Goal: Contribute content: Add original content to the website for others to see

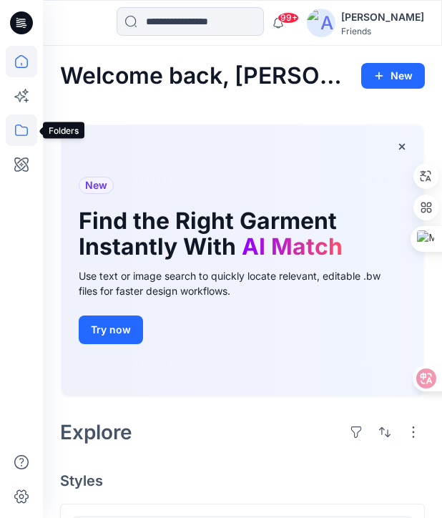
click at [21, 133] on icon at bounding box center [21, 129] width 31 height 31
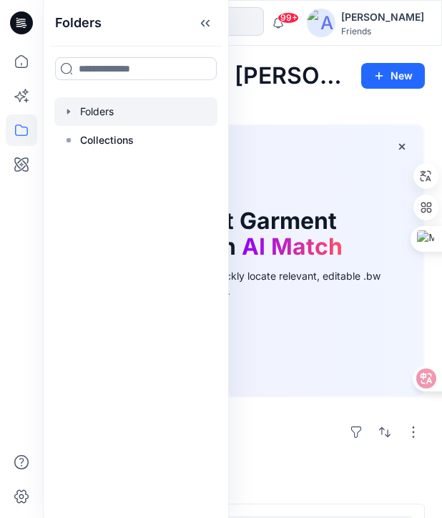
click at [132, 112] on div at bounding box center [135, 111] width 163 height 29
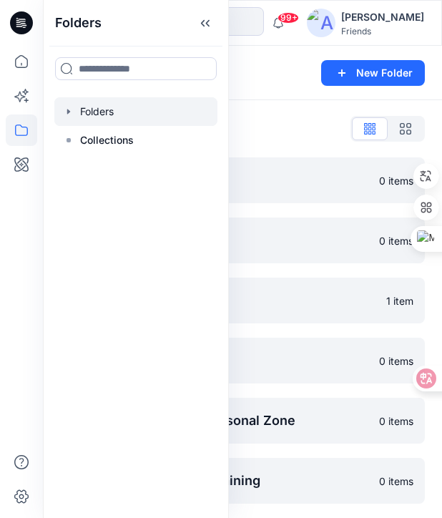
click at [262, 84] on div "Folders New Folder" at bounding box center [242, 73] width 399 height 54
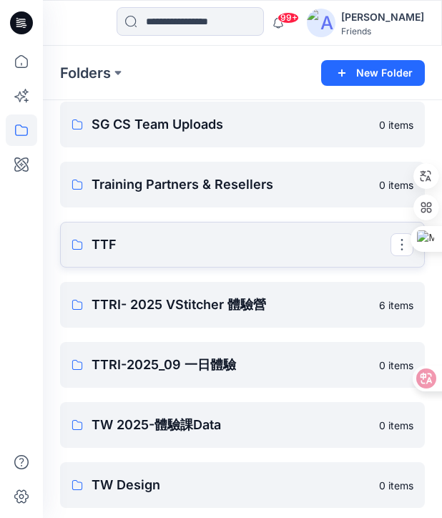
scroll to position [423, 0]
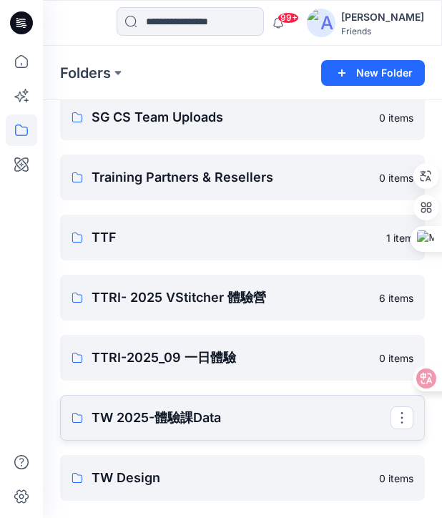
click at [196, 410] on p "TW 2025-體驗課Data" at bounding box center [241, 418] width 299 height 20
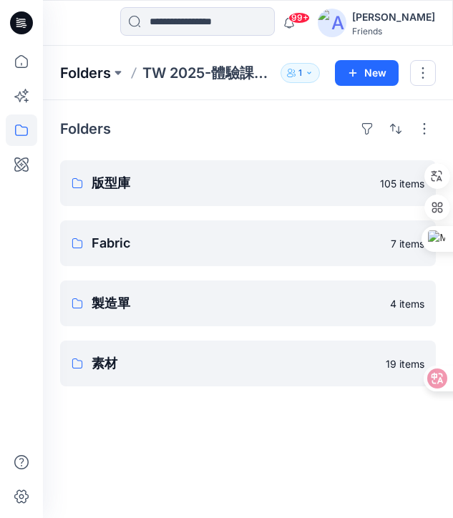
click at [90, 78] on p "Folders" at bounding box center [85, 73] width 51 height 20
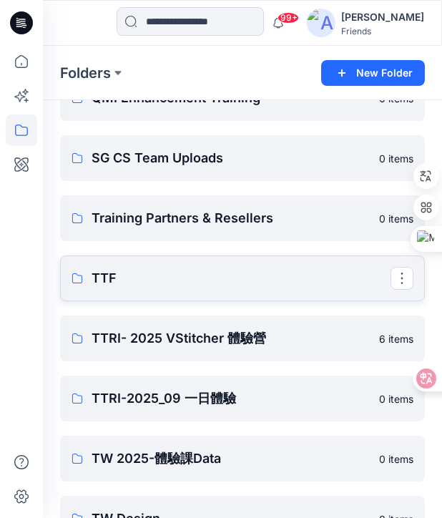
scroll to position [423, 0]
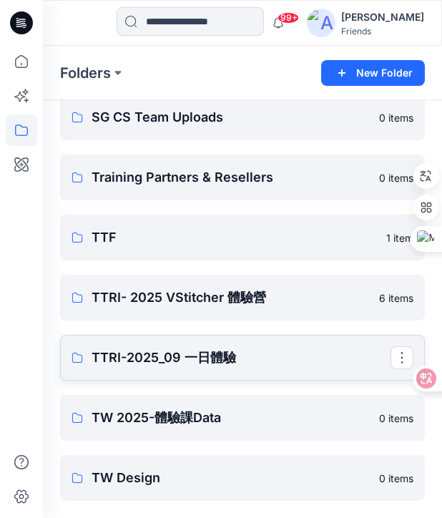
click at [222, 350] on p "TTRI-2025_09 一日體驗" at bounding box center [241, 357] width 299 height 20
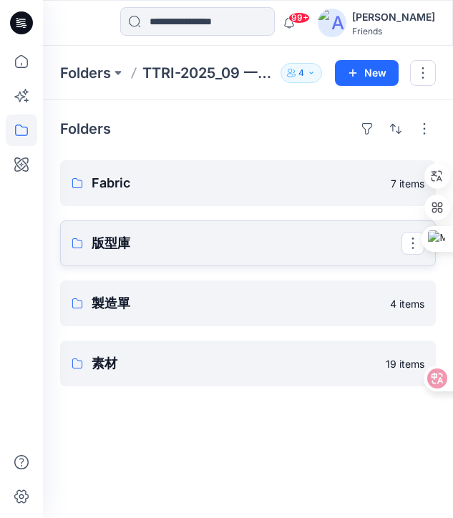
click at [123, 250] on p "版型庫" at bounding box center [247, 243] width 310 height 20
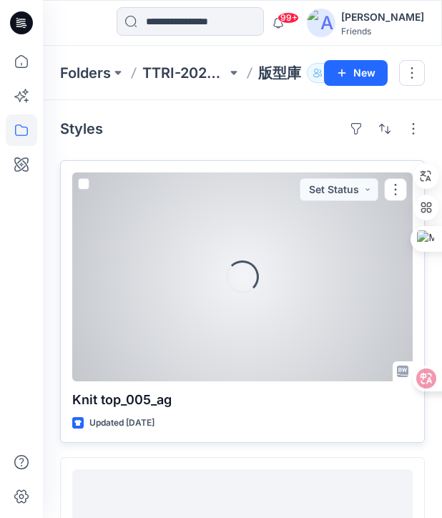
click at [174, 295] on div "Loading..." at bounding box center [242, 276] width 340 height 209
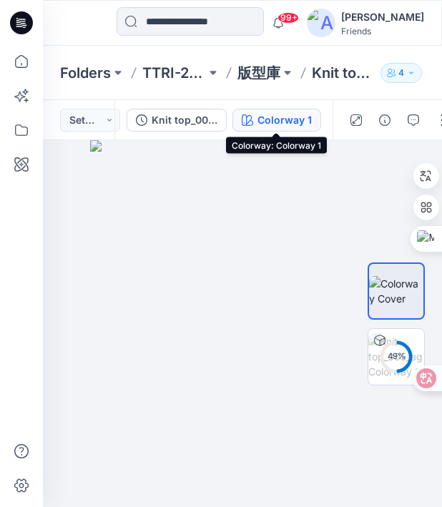
click at [270, 117] on div "Colorway 1" at bounding box center [284, 120] width 54 height 16
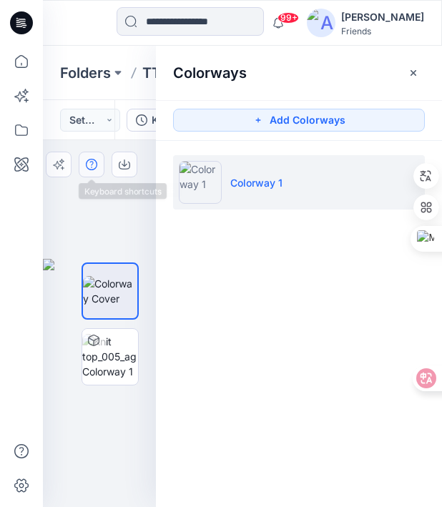
click at [102, 175] on button "button" at bounding box center [92, 165] width 26 height 26
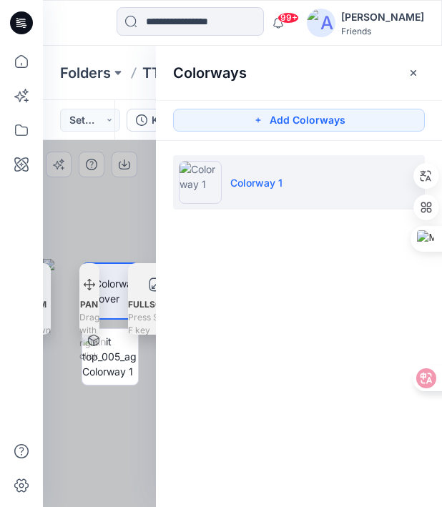
click at [84, 225] on div at bounding box center [99, 323] width 113 height 367
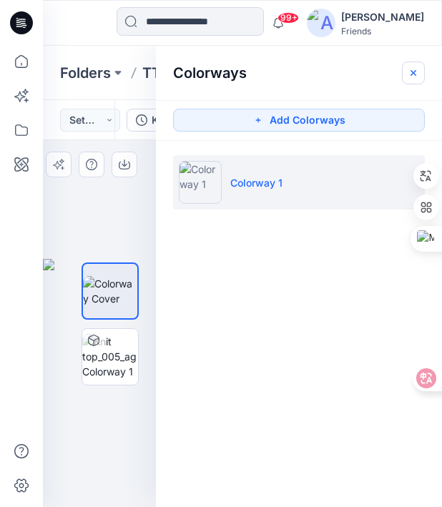
click at [347, 77] on icon "button" at bounding box center [413, 72] width 11 height 11
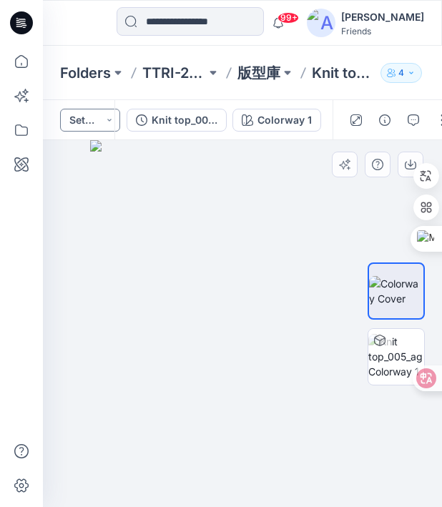
click at [102, 114] on button "Set Status" at bounding box center [90, 120] width 60 height 23
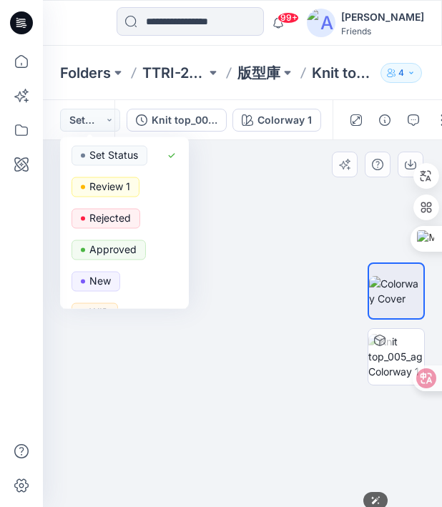
click at [234, 167] on img at bounding box center [242, 329] width 305 height 378
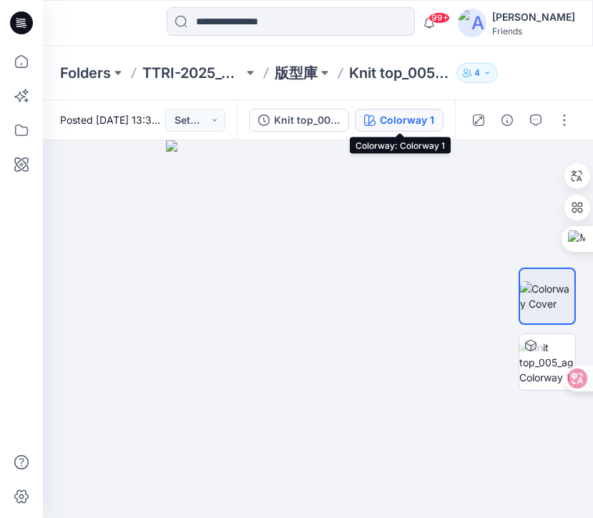
click at [347, 123] on div "Colorway 1" at bounding box center [407, 120] width 54 height 16
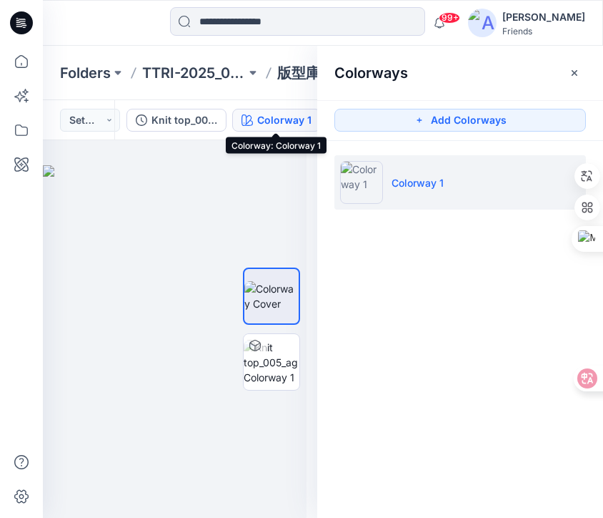
click at [272, 125] on div "Colorway 1" at bounding box center [284, 120] width 54 height 16
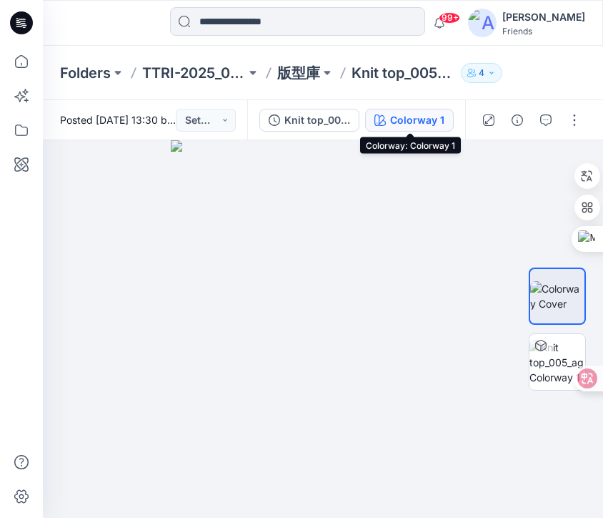
click at [347, 117] on div "Colorway 1" at bounding box center [417, 120] width 54 height 16
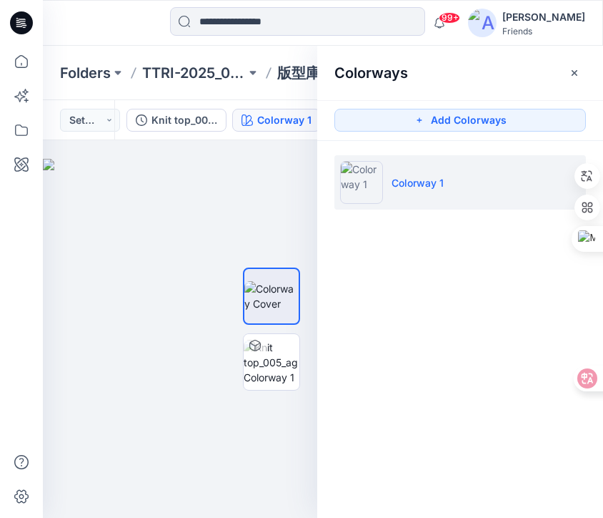
click at [87, 132] on div "Posted [DATE] 13:30 by [PERSON_NAME] Set Status" at bounding box center [78, 119] width 71 height 39
click at [98, 168] on div at bounding box center [180, 329] width 275 height 378
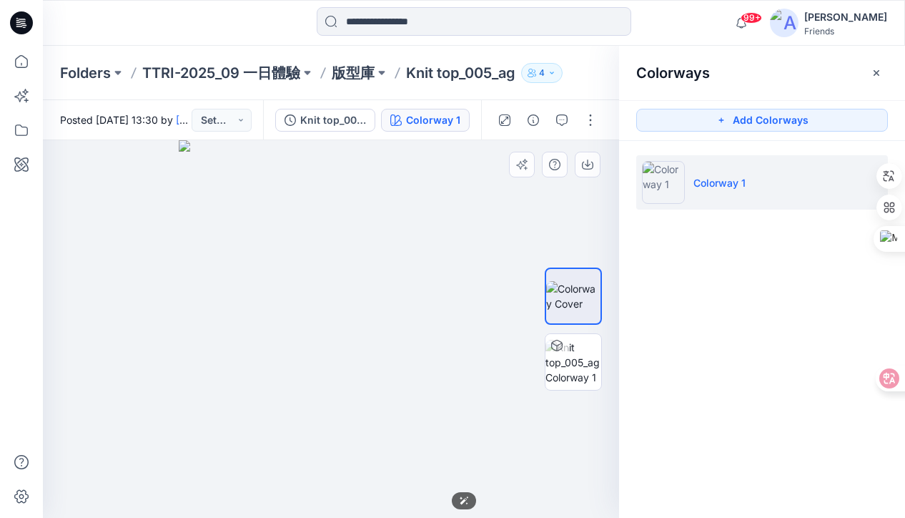
click at [347, 191] on img at bounding box center [331, 329] width 305 height 378
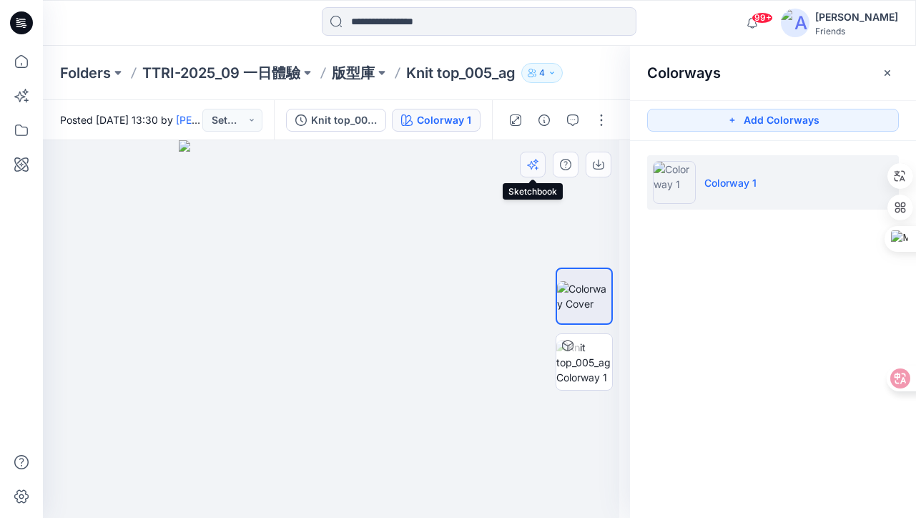
click at [347, 162] on icon "button" at bounding box center [532, 164] width 11 height 11
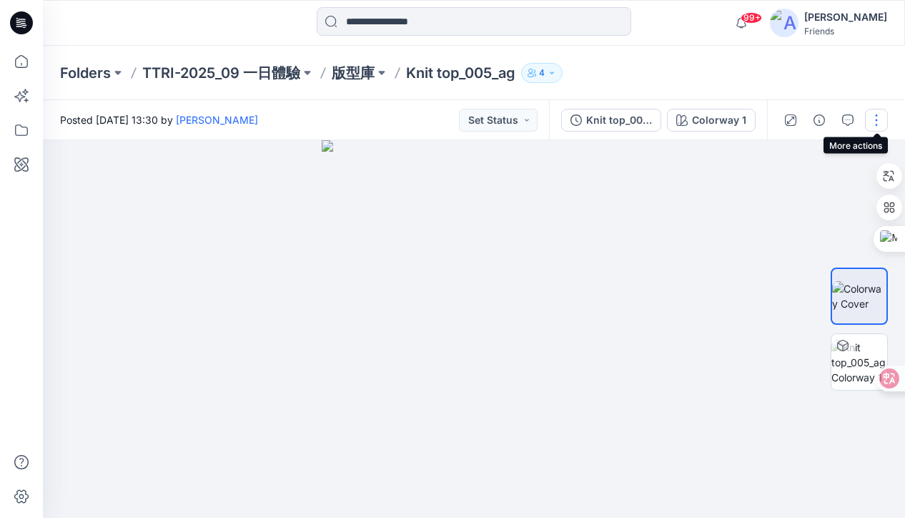
click at [347, 117] on button "button" at bounding box center [876, 120] width 23 height 23
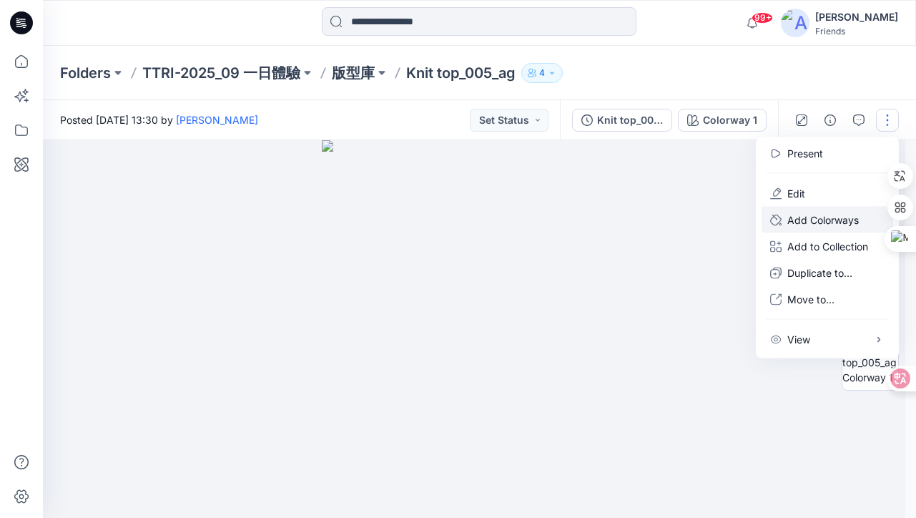
click at [347, 218] on p "Add Colorways" at bounding box center [822, 219] width 71 height 15
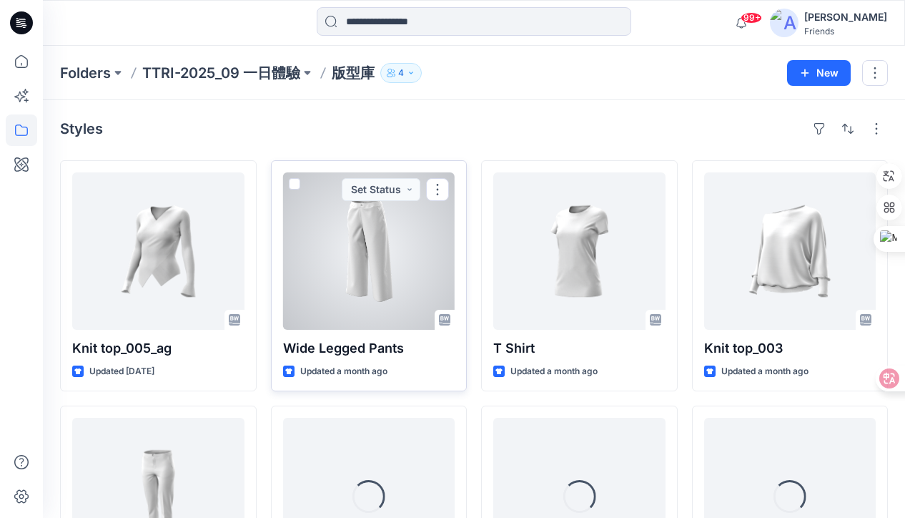
click at [292, 184] on span at bounding box center [294, 183] width 11 height 11
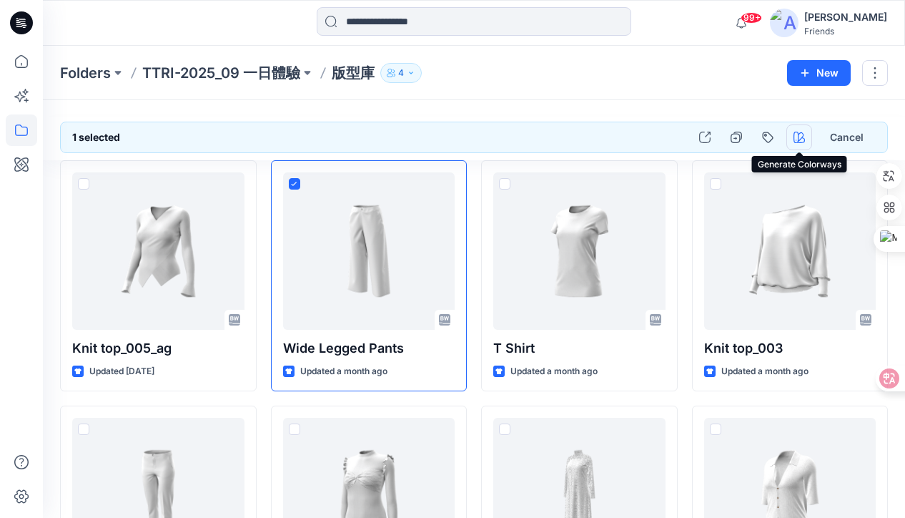
click at [347, 138] on icon "button" at bounding box center [799, 137] width 11 height 11
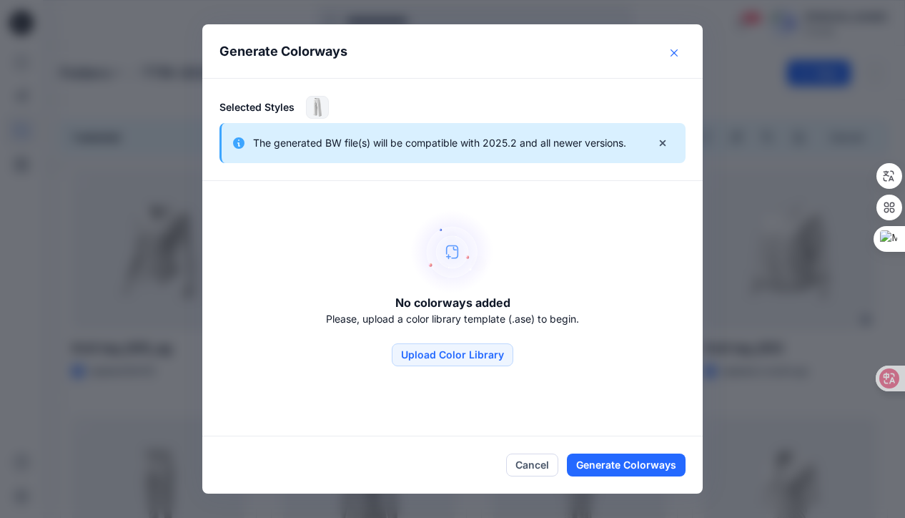
click at [347, 56] on button "Close" at bounding box center [674, 52] width 23 height 23
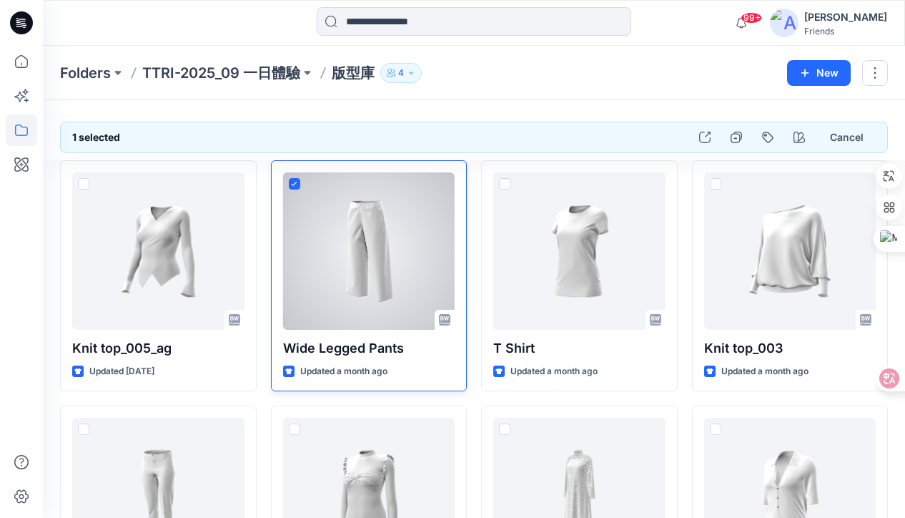
click at [294, 181] on span at bounding box center [294, 183] width 11 height 11
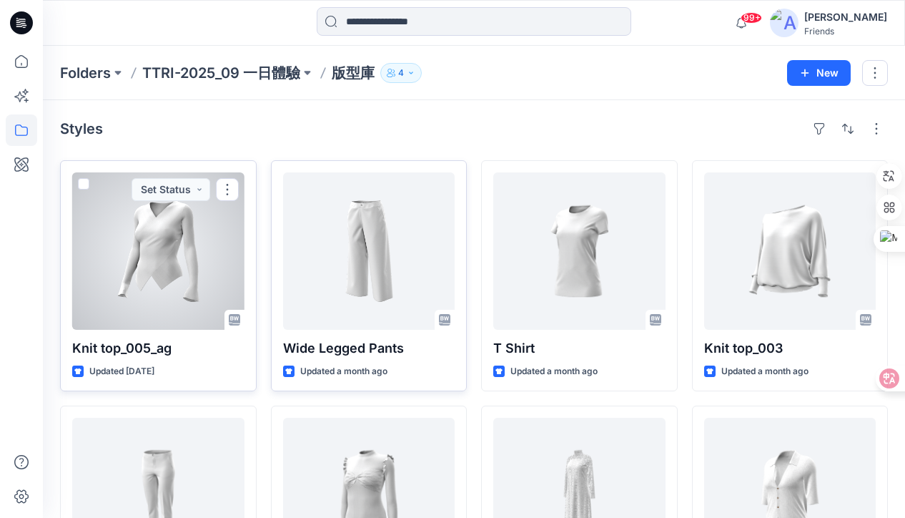
click at [84, 184] on span at bounding box center [83, 183] width 11 height 11
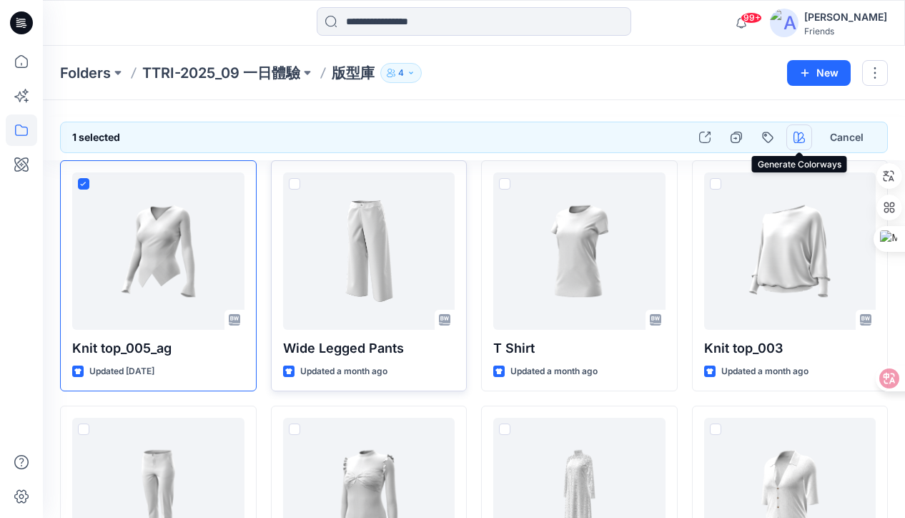
click at [347, 138] on icon "button" at bounding box center [799, 137] width 11 height 11
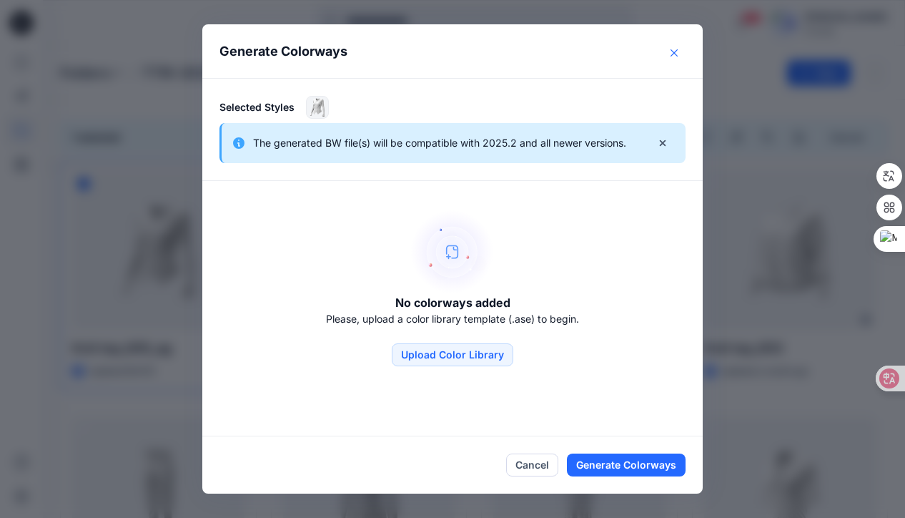
click at [347, 50] on icon "Close" at bounding box center [674, 52] width 7 height 7
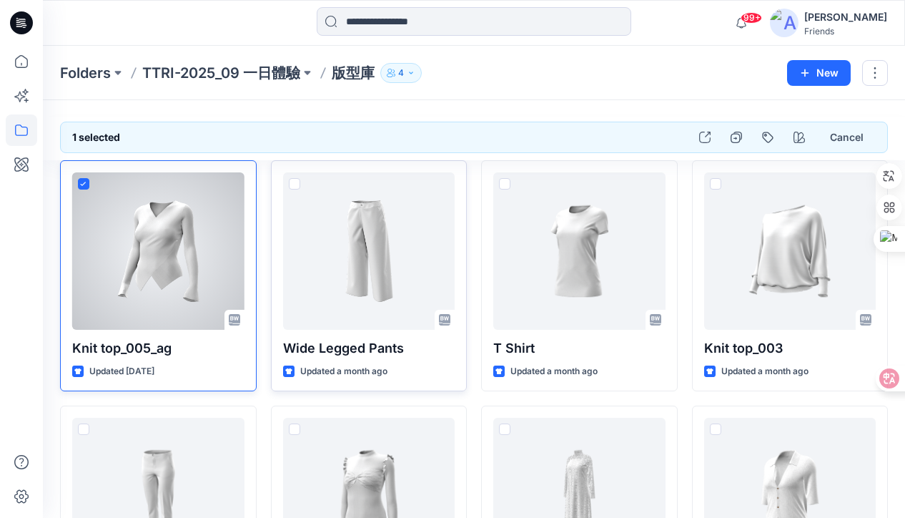
click at [210, 217] on div at bounding box center [158, 250] width 172 height 157
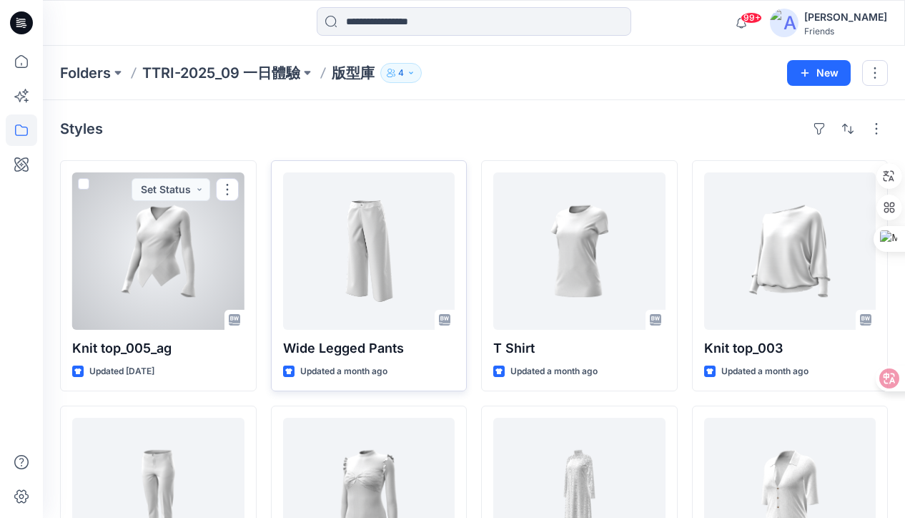
click at [150, 254] on div at bounding box center [158, 250] width 172 height 157
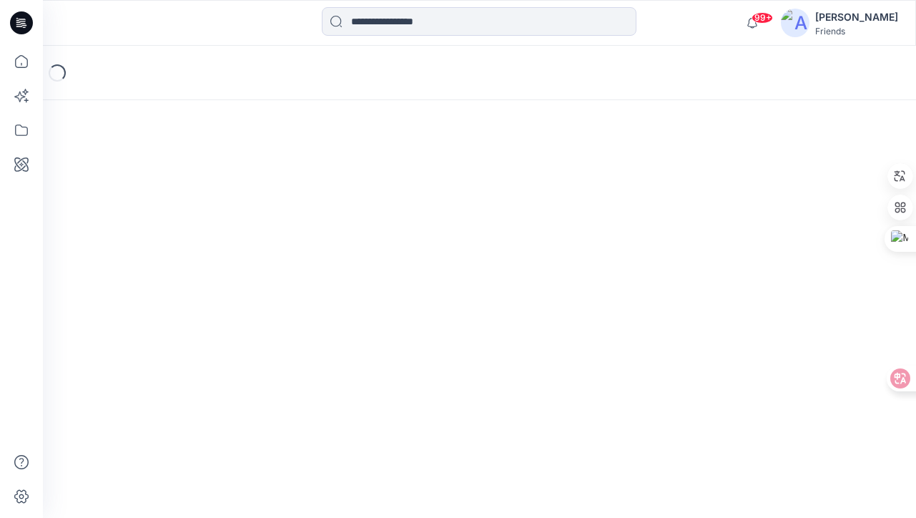
click at [151, 254] on div "Loading..." at bounding box center [479, 282] width 873 height 472
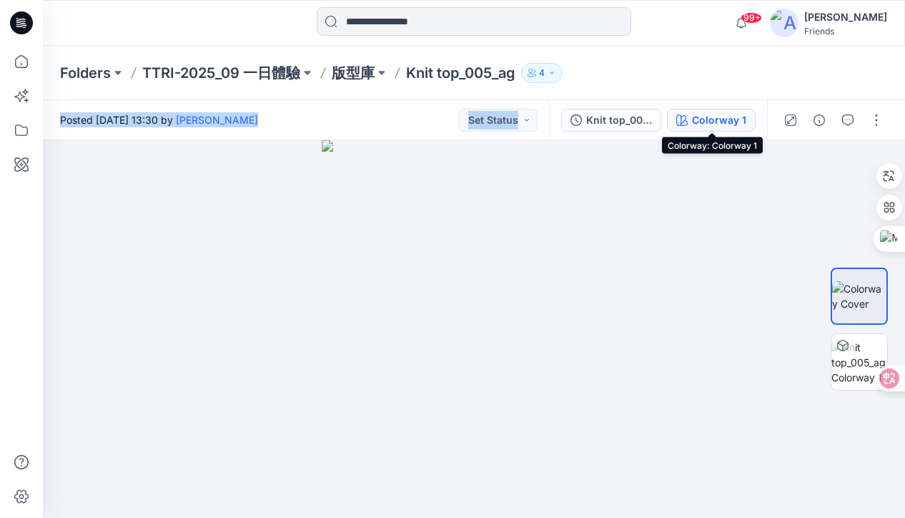
type textarea "**********"
click at [347, 117] on div "Colorway 1" at bounding box center [719, 120] width 54 height 16
